Goal: Find contact information: Find contact information

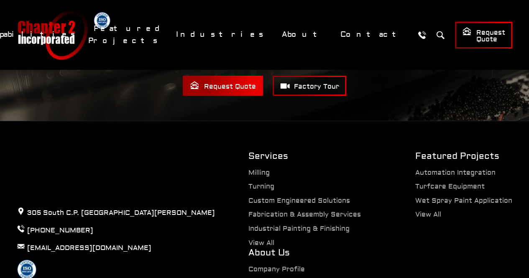
scroll to position [1752, 0]
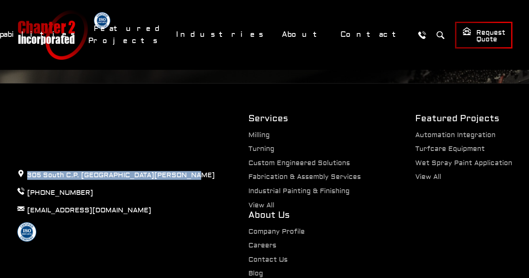
drag, startPoint x: 180, startPoint y: 141, endPoint x: 25, endPoint y: 144, distance: 154.8
click at [25, 144] on div "305 South C.P. Avenue Lake Mills, WI 53551 920-648-8125 chap2@chap2.com" at bounding box center [116, 209] width 232 height 192
click at [288, 256] on link "Contact Us" at bounding box center [268, 260] width 39 height 8
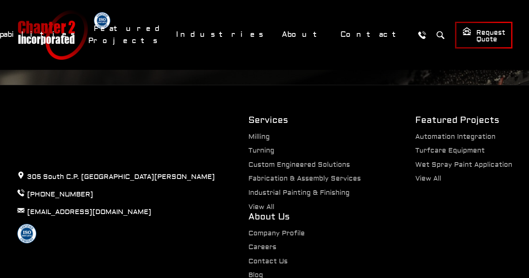
scroll to position [1750, 0]
drag, startPoint x: 110, startPoint y: 143, endPoint x: 68, endPoint y: 143, distance: 41.4
click at [68, 171] on p "305 South C.P. [GEOGRAPHIC_DATA][PERSON_NAME]" at bounding box center [116, 176] width 198 height 11
click at [78, 171] on p "305 South C.P. [GEOGRAPHIC_DATA][PERSON_NAME]" at bounding box center [116, 176] width 198 height 11
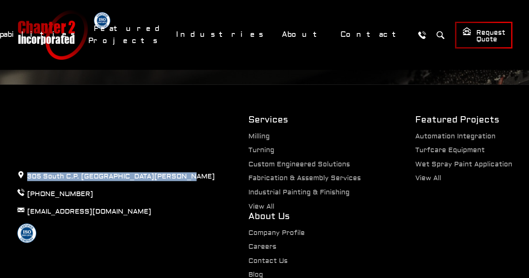
drag, startPoint x: 172, startPoint y: 144, endPoint x: 27, endPoint y: 142, distance: 145.2
click at [27, 171] on p "305 South C.P. [GEOGRAPHIC_DATA][PERSON_NAME]" at bounding box center [116, 176] width 198 height 11
copy p "305 South C.P. Avenue Lake Mills, WI 5355"
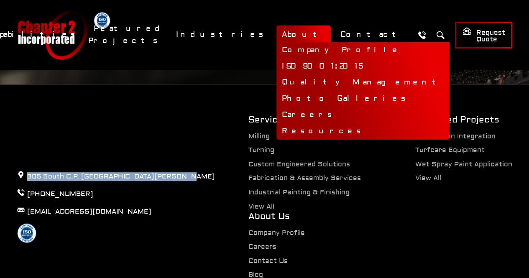
click at [324, 38] on link "About" at bounding box center [304, 35] width 54 height 18
click at [335, 49] on link "Company Profile" at bounding box center [363, 50] width 173 height 16
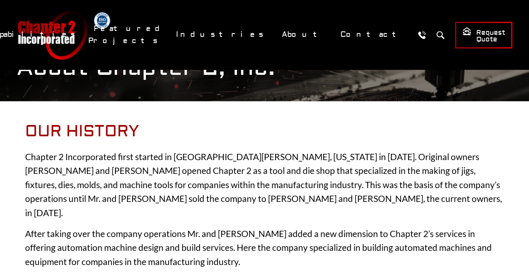
scroll to position [84, 0]
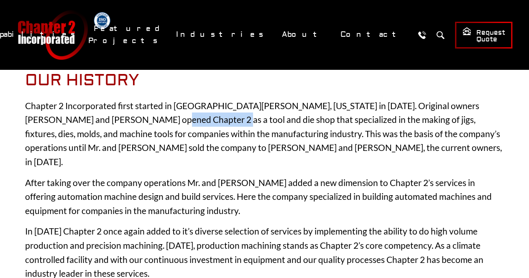
drag, startPoint x: 115, startPoint y: 115, endPoint x: 170, endPoint y: 125, distance: 55.7
click at [170, 125] on p "Chapter 2 Incorporated first started in [GEOGRAPHIC_DATA][PERSON_NAME], [US_STA…" at bounding box center [264, 134] width 479 height 70
click at [171, 124] on p "Chapter 2 Incorporated first started in [GEOGRAPHIC_DATA][PERSON_NAME], [US_STA…" at bounding box center [264, 134] width 479 height 70
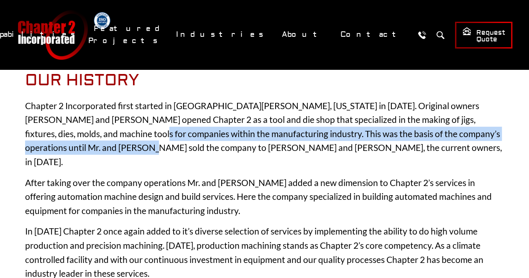
drag, startPoint x: 75, startPoint y: 138, endPoint x: 93, endPoint y: 146, distance: 19.3
click at [93, 146] on p "Chapter 2 Incorporated first started in [GEOGRAPHIC_DATA][PERSON_NAME], [US_STA…" at bounding box center [264, 134] width 479 height 70
click at [94, 146] on p "Chapter 2 Incorporated first started in [GEOGRAPHIC_DATA][PERSON_NAME], [US_STA…" at bounding box center [264, 134] width 479 height 70
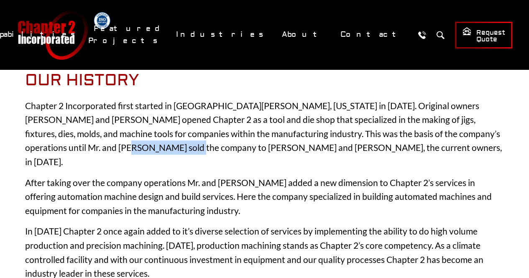
drag, startPoint x: 73, startPoint y: 148, endPoint x: 135, endPoint y: 150, distance: 62.0
click at [134, 150] on p "Chapter 2 Incorporated first started in [GEOGRAPHIC_DATA][PERSON_NAME], [US_STA…" at bounding box center [264, 134] width 479 height 70
click at [135, 150] on p "Chapter 2 Incorporated first started in [GEOGRAPHIC_DATA][PERSON_NAME], [US_STA…" at bounding box center [264, 134] width 479 height 70
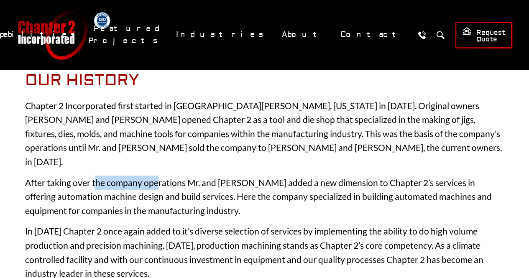
drag, startPoint x: 95, startPoint y: 173, endPoint x: 160, endPoint y: 171, distance: 65.3
click at [160, 176] on p "After taking over the company operations Mr. and [PERSON_NAME] added a new dime…" at bounding box center [264, 197] width 479 height 42
click at [162, 176] on p "After taking over the company operations Mr. and [PERSON_NAME] added a new dime…" at bounding box center [264, 197] width 479 height 42
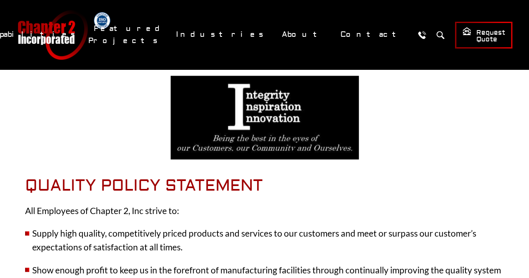
scroll to position [586, 0]
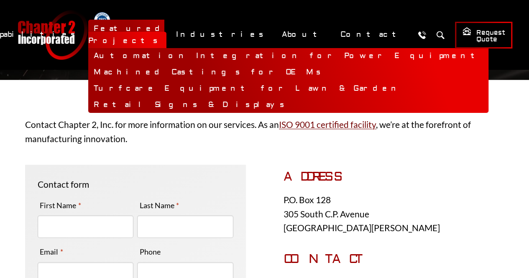
scroll to position [42, 0]
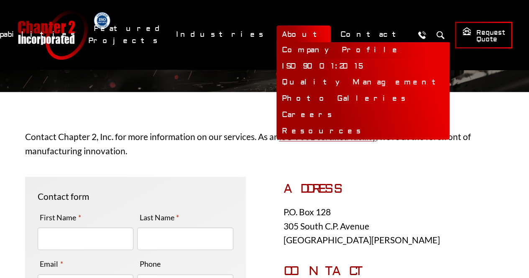
click at [334, 44] on link "Company Profile" at bounding box center [363, 50] width 173 height 16
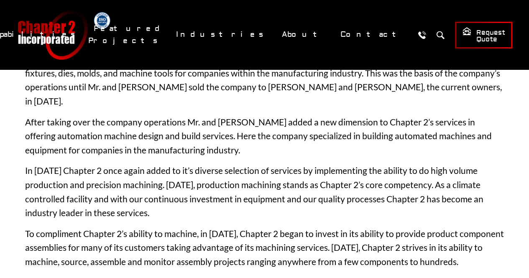
scroll to position [167, 0]
